Goal: Information Seeking & Learning: Learn about a topic

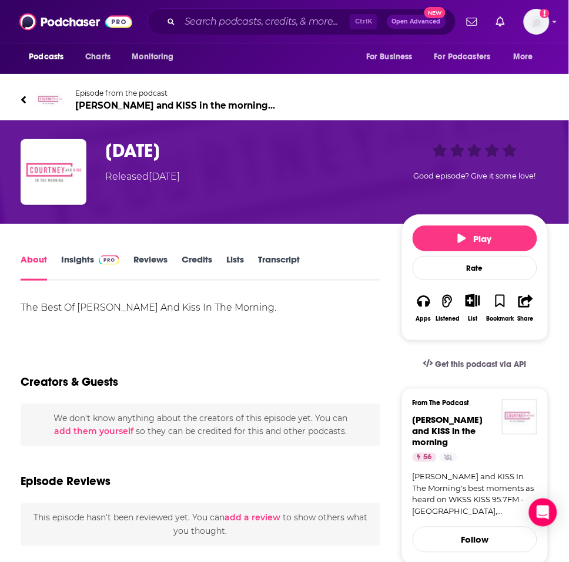
drag, startPoint x: 319, startPoint y: 153, endPoint x: 103, endPoint y: 152, distance: 215.1
click at [103, 152] on div "[DATE] Released [DATE] Good episode? Give it some love!" at bounding box center [285, 172] width 528 height 66
drag, startPoint x: 300, startPoint y: 213, endPoint x: 288, endPoint y: 187, distance: 29.2
click at [300, 213] on div "[DATE] Released [DATE] Good episode? Give it some love!" at bounding box center [284, 171] width 569 height 103
click at [75, 267] on link "Insights" at bounding box center [90, 267] width 58 height 27
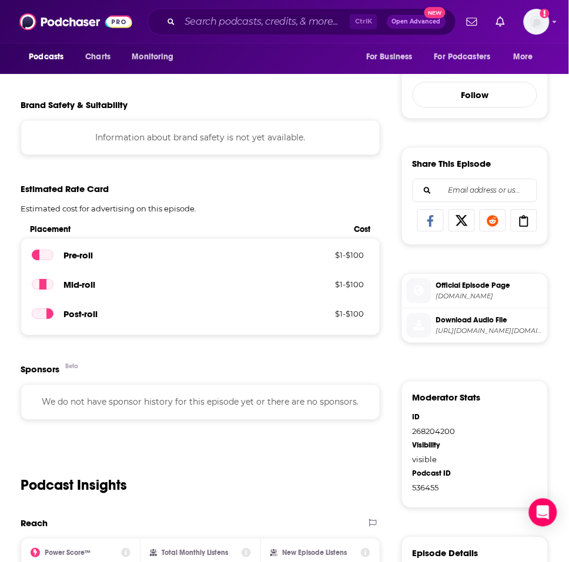
scroll to position [588, 0]
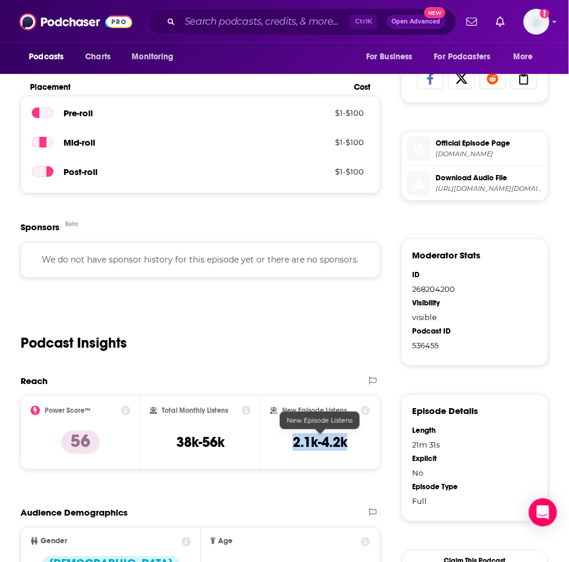
drag, startPoint x: 321, startPoint y: 444, endPoint x: 354, endPoint y: 444, distance: 32.9
click at [354, 444] on div "New Episode Listens 2.1k-4.2k" at bounding box center [320, 433] width 100 height 54
copy h3 "2.1k-4.2k"
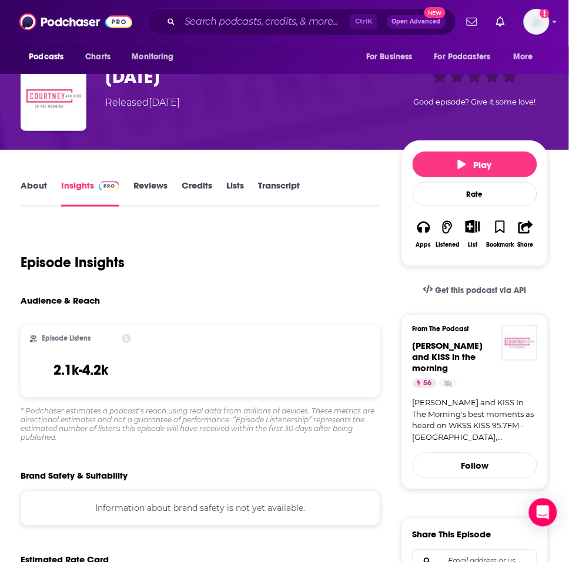
scroll to position [73, 0]
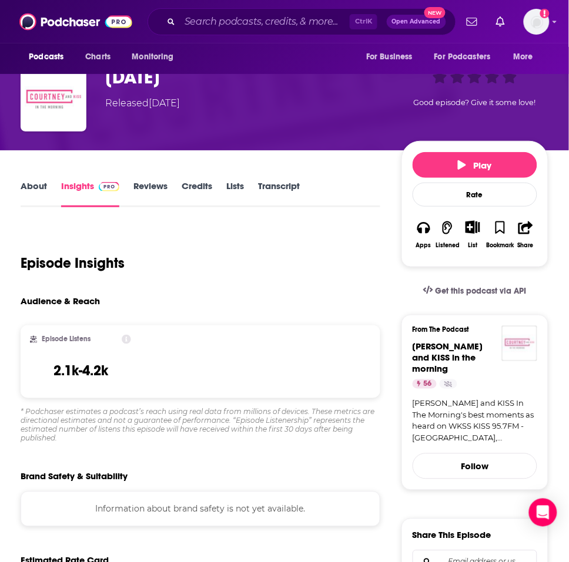
click at [286, 194] on link "Transcript" at bounding box center [279, 193] width 42 height 27
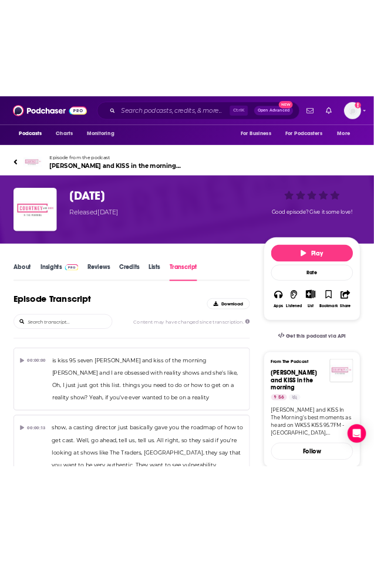
scroll to position [4024, 0]
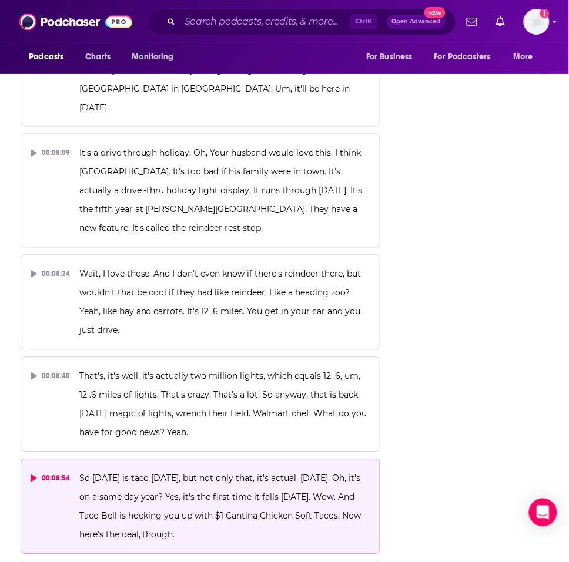
drag, startPoint x: 78, startPoint y: 282, endPoint x: 282, endPoint y: 343, distance: 213.3
click at [282, 470] on p "So [DATE] is taco [DATE], but not only that, it's actual. [DATE]. Oh, it's on a…" at bounding box center [224, 507] width 291 height 75
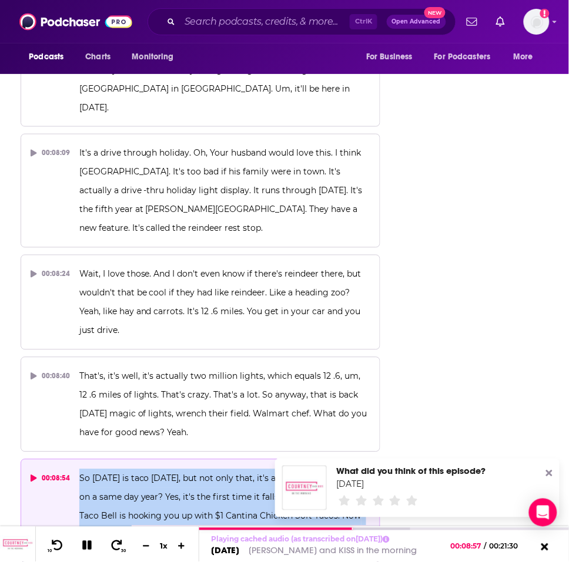
drag, startPoint x: 78, startPoint y: 279, endPoint x: 158, endPoint y: 333, distance: 96.2
click at [158, 474] on span "So [DATE] is taco [DATE], but not only that, it's actual. [DATE]. Oh, it's on a…" at bounding box center [221, 507] width 284 height 67
copy span "So [DATE] is taco [DATE], but not only that, it's actual. [DATE]. Oh, it's on a…"
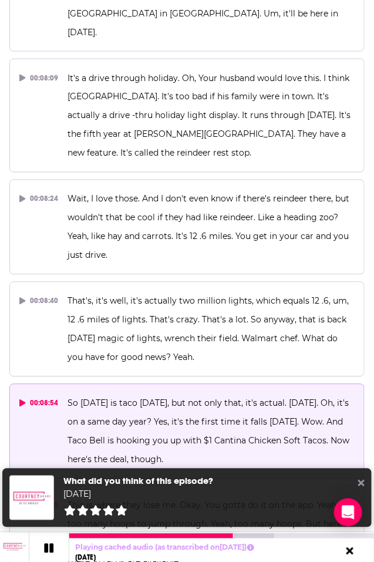
scroll to position [0, 0]
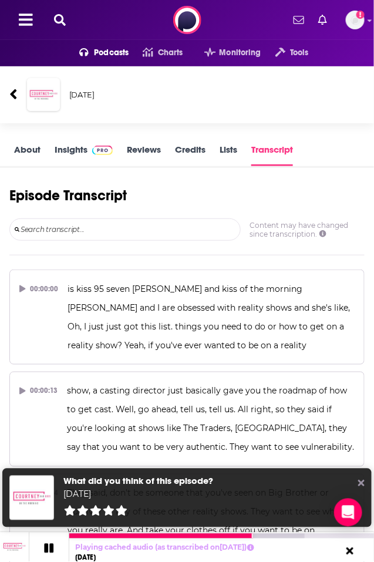
click at [360, 483] on icon at bounding box center [362, 484] width 6 height 6
